Goal: Task Accomplishment & Management: Complete application form

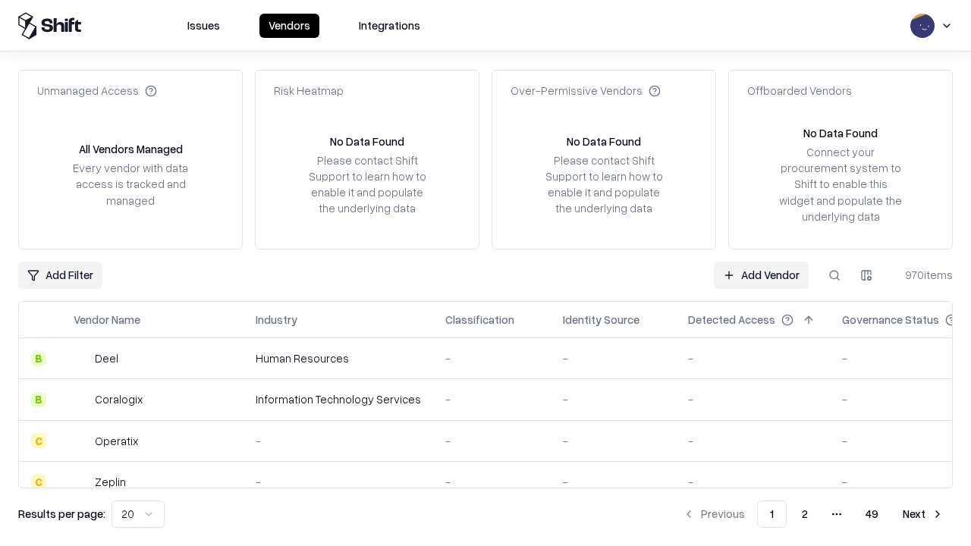
click at [761, 275] on link "Add Vendor" at bounding box center [761, 275] width 95 height 27
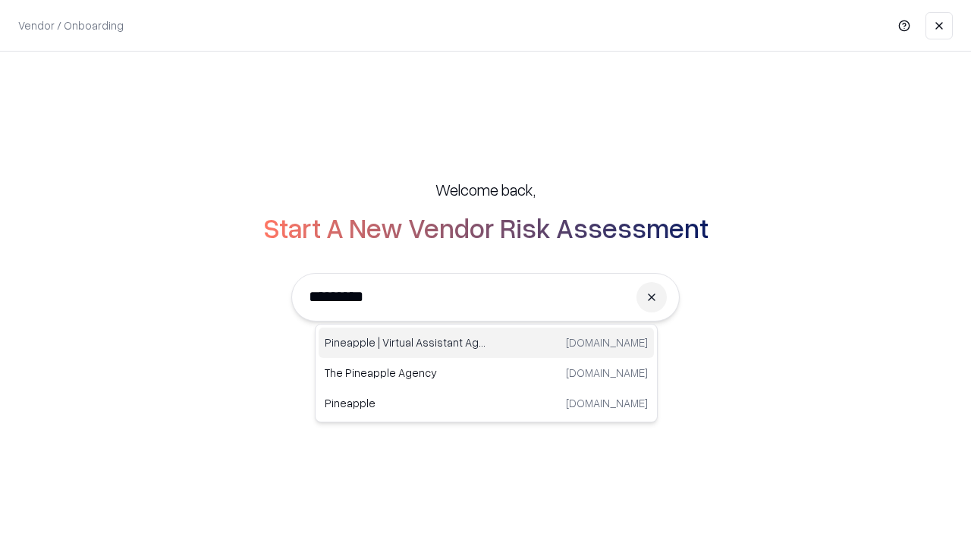
click at [486, 343] on div "Pineapple | Virtual Assistant Agency [DOMAIN_NAME]" at bounding box center [486, 343] width 335 height 30
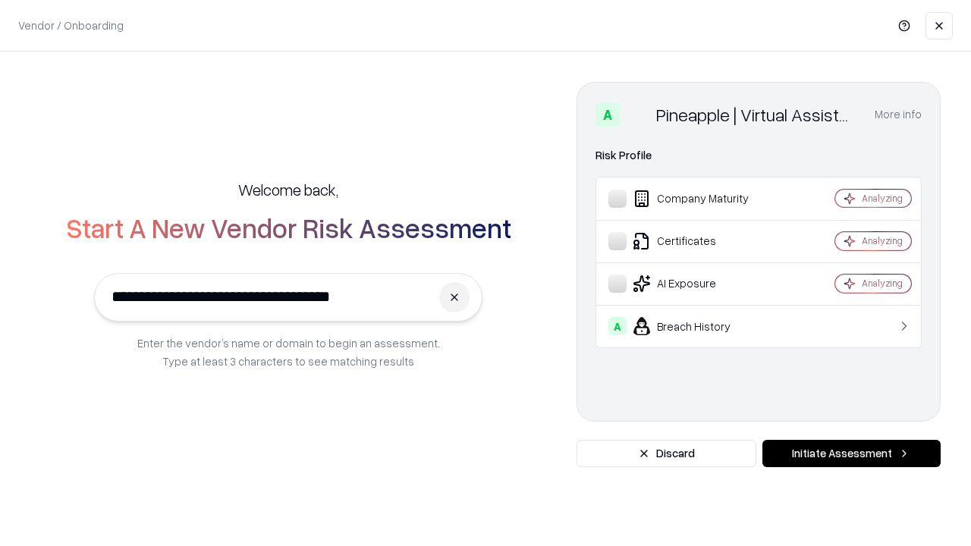
type input "**********"
click at [852, 454] on button "Initiate Assessment" at bounding box center [852, 453] width 178 height 27
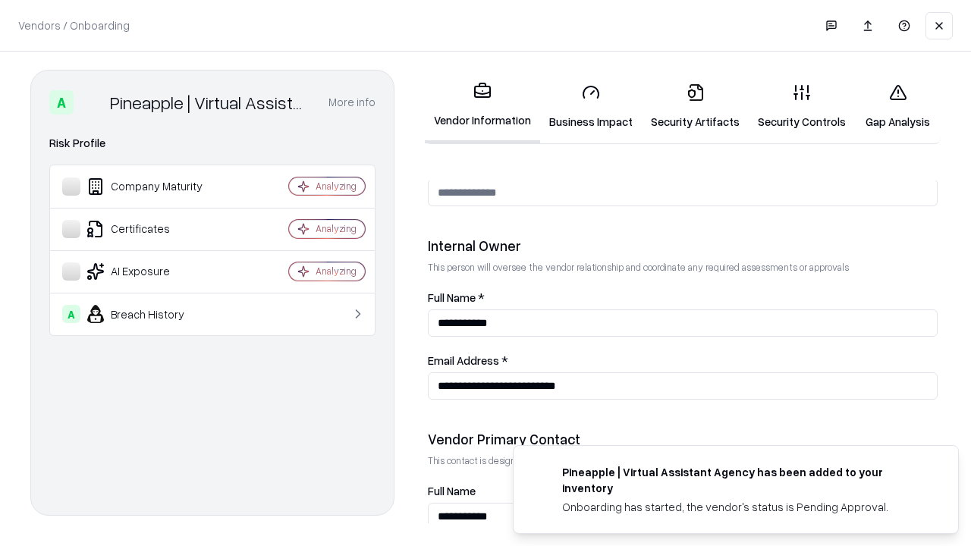
scroll to position [786, 0]
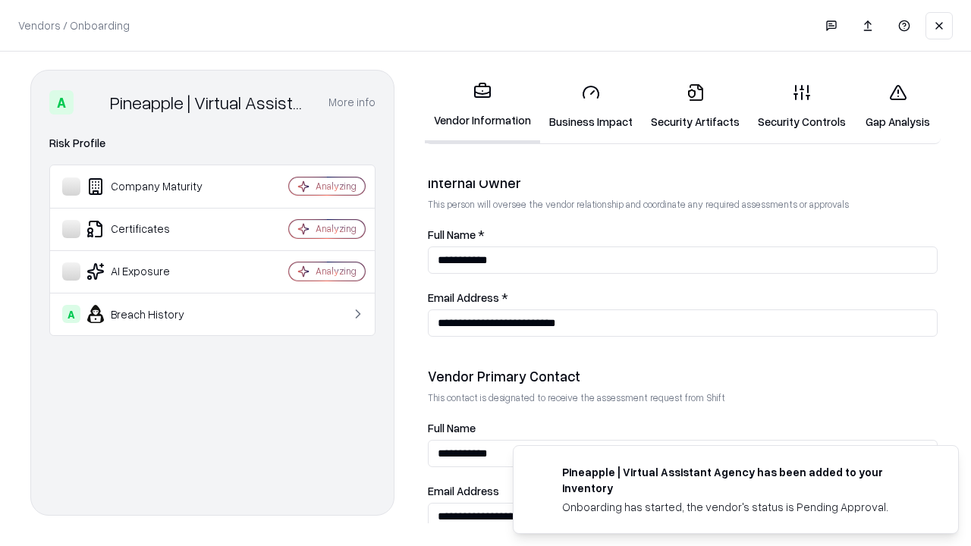
click at [591, 106] on link "Business Impact" at bounding box center [591, 106] width 102 height 71
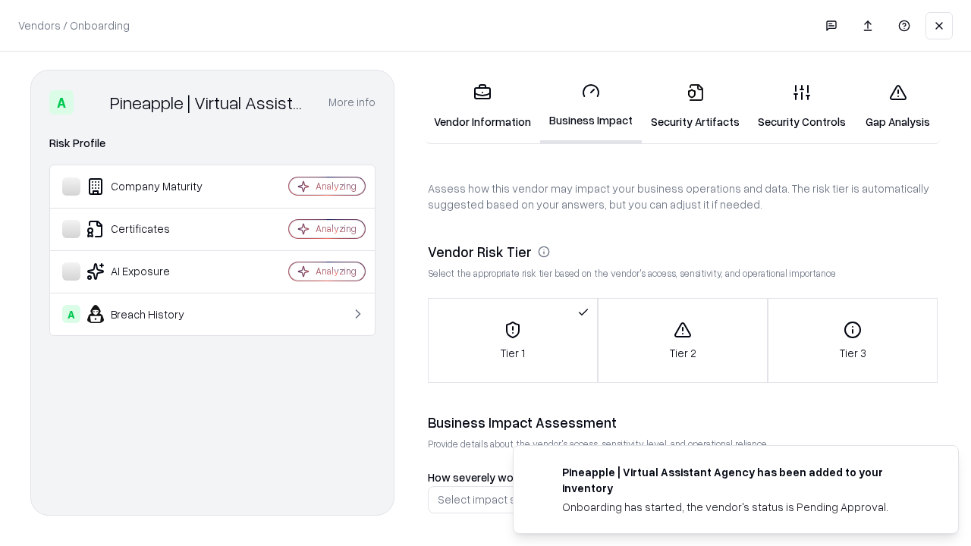
click at [898, 106] on link "Gap Analysis" at bounding box center [898, 106] width 86 height 71
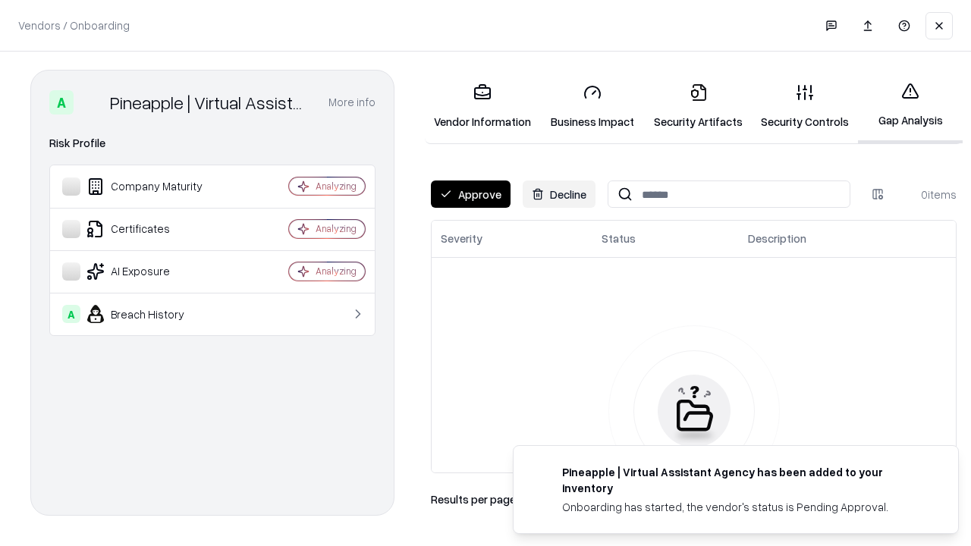
click at [471, 194] on button "Approve" at bounding box center [471, 194] width 80 height 27
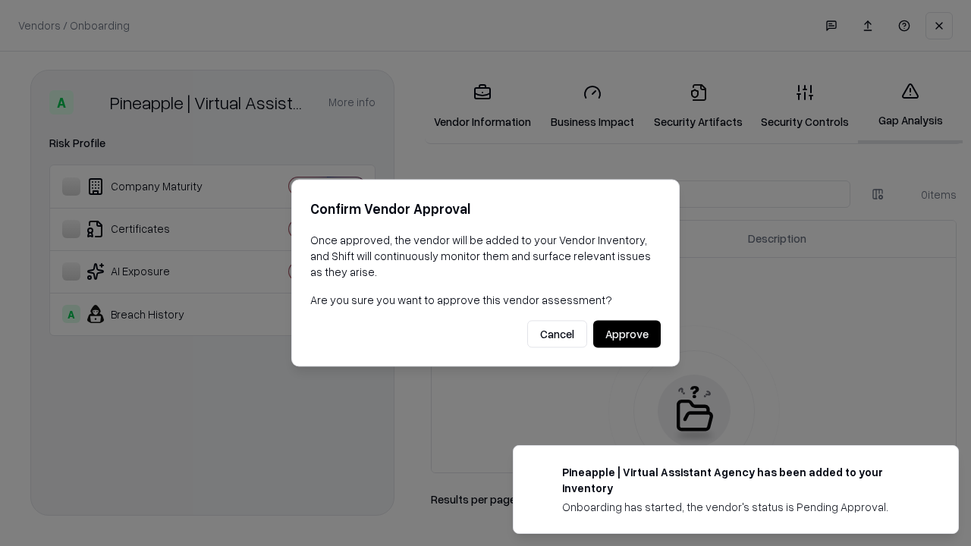
click at [627, 334] on button "Approve" at bounding box center [628, 334] width 68 height 27
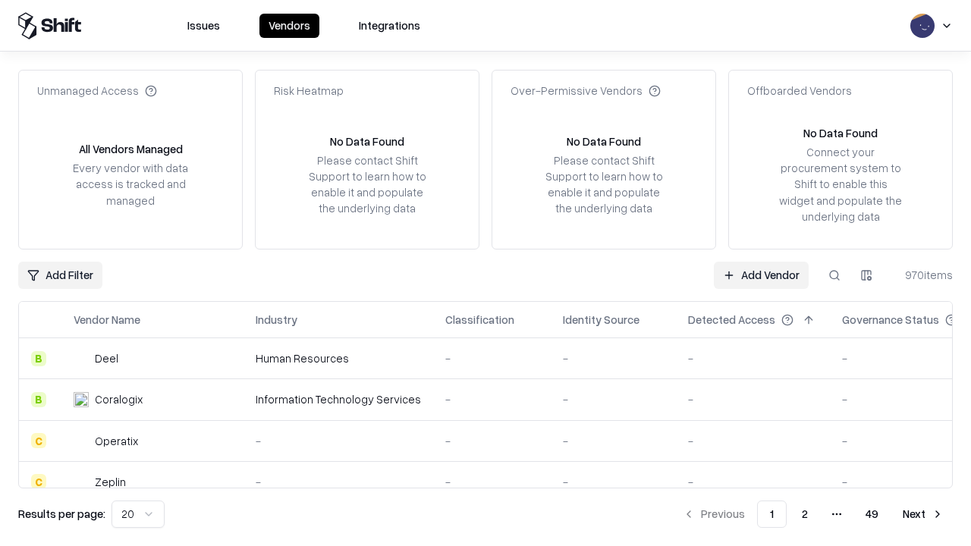
type input "**********"
click at [761, 275] on link "Add Vendor" at bounding box center [761, 275] width 95 height 27
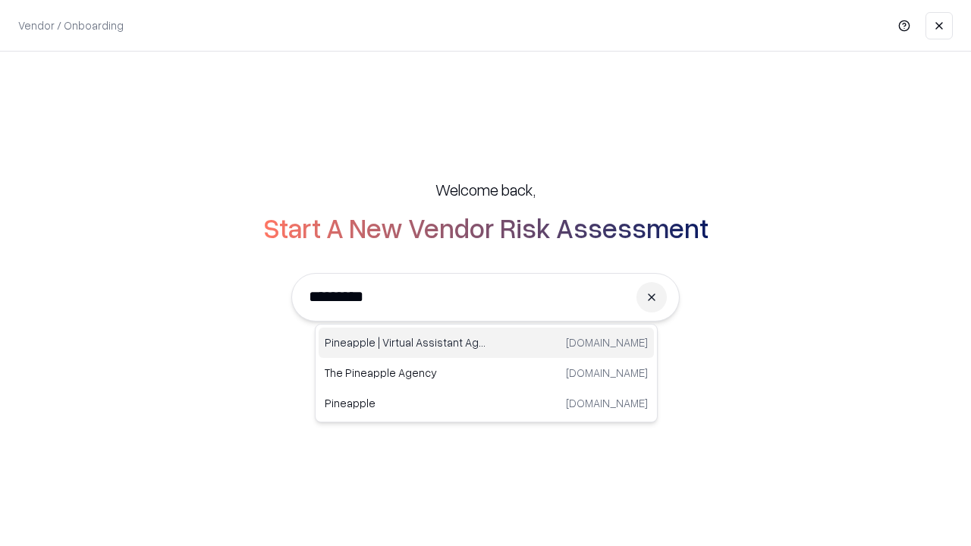
click at [486, 343] on div "Pineapple | Virtual Assistant Agency [DOMAIN_NAME]" at bounding box center [486, 343] width 335 height 30
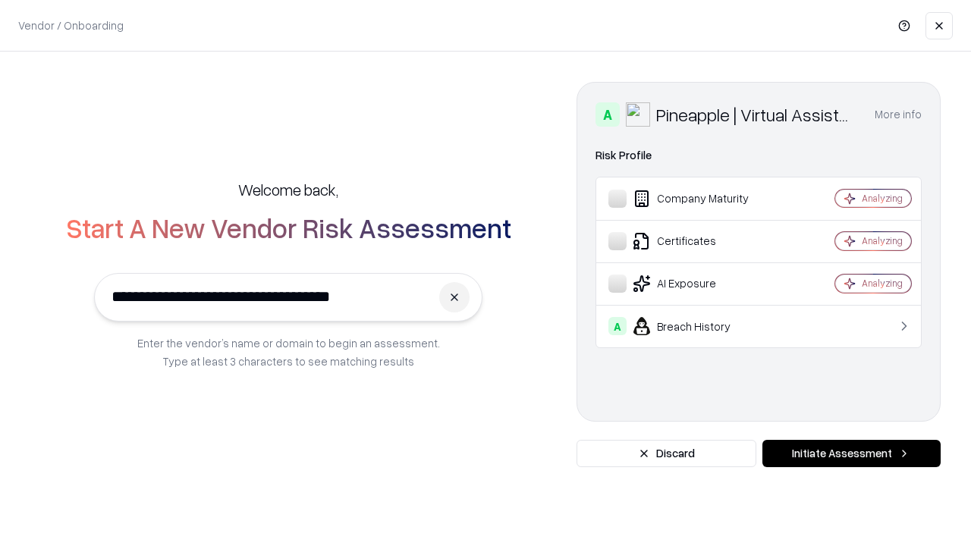
type input "**********"
click at [852, 454] on button "Initiate Assessment" at bounding box center [852, 453] width 178 height 27
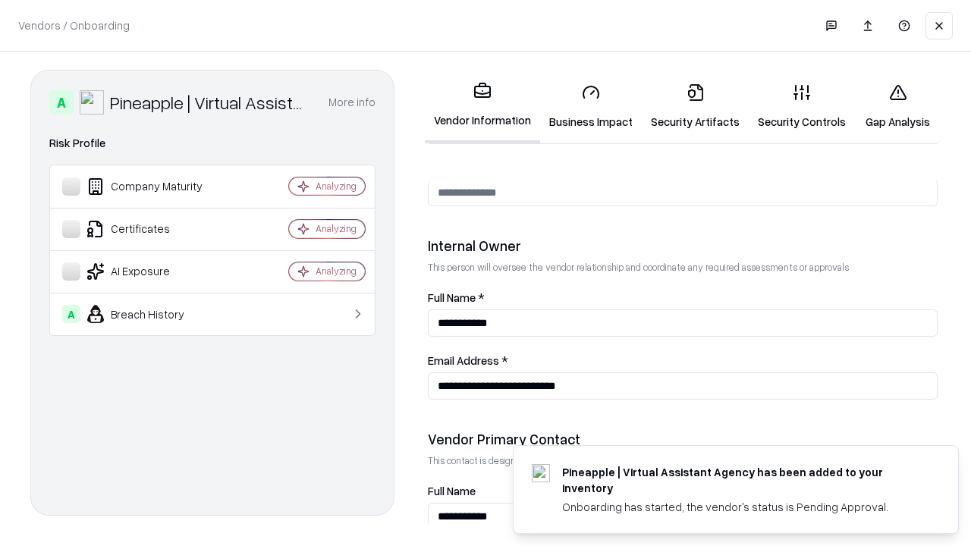
scroll to position [786, 0]
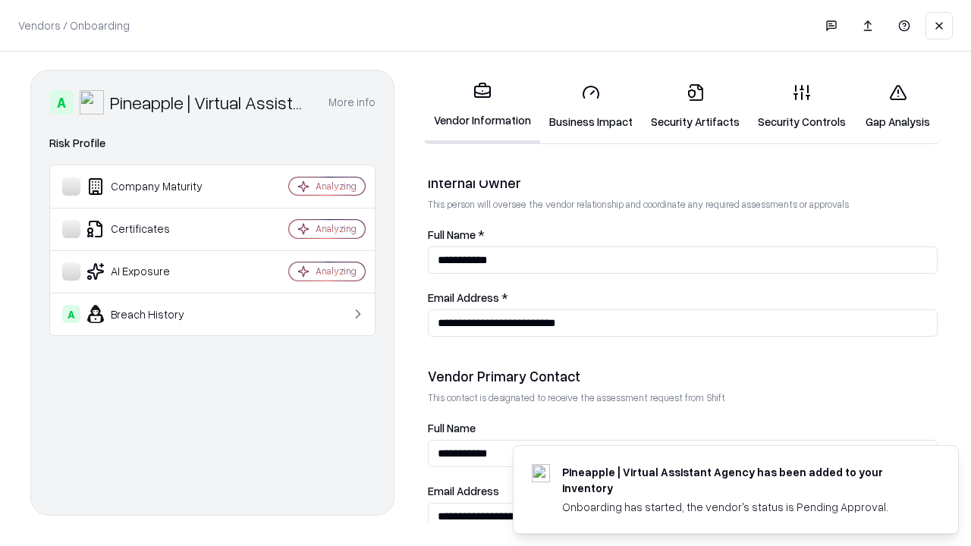
click at [898, 106] on link "Gap Analysis" at bounding box center [898, 106] width 86 height 71
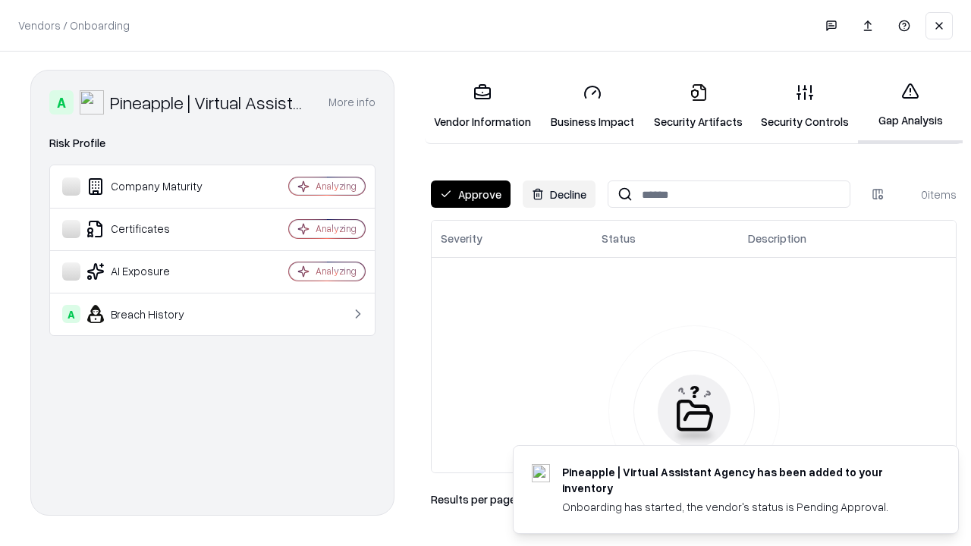
click at [471, 194] on button "Approve" at bounding box center [471, 194] width 80 height 27
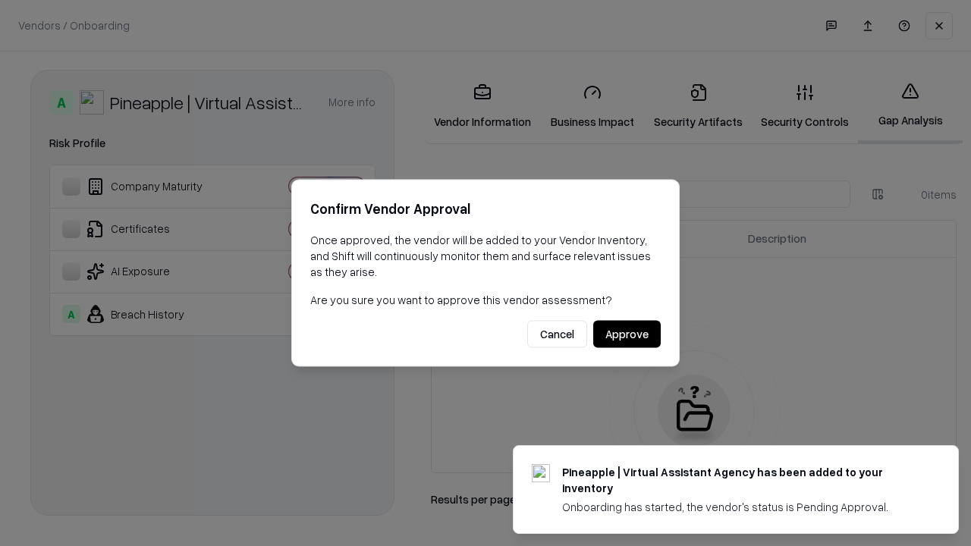
click at [627, 334] on button "Approve" at bounding box center [628, 334] width 68 height 27
